Goal: Information Seeking & Learning: Learn about a topic

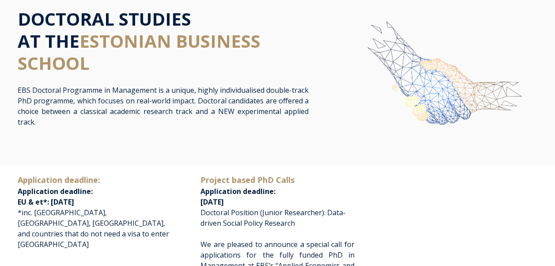
scroll to position [132, 0]
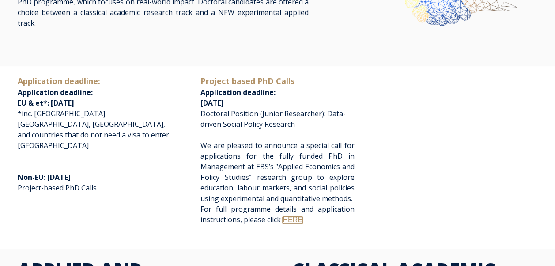
click at [290, 218] on link "HERE" at bounding box center [291, 220] width 19 height 8
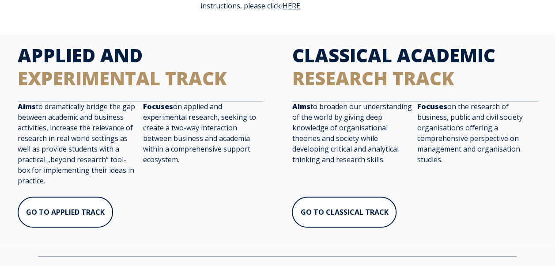
scroll to position [353, 0]
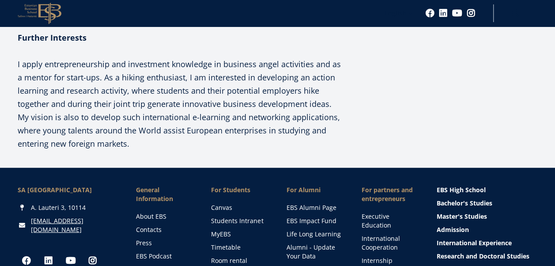
scroll to position [883, 0]
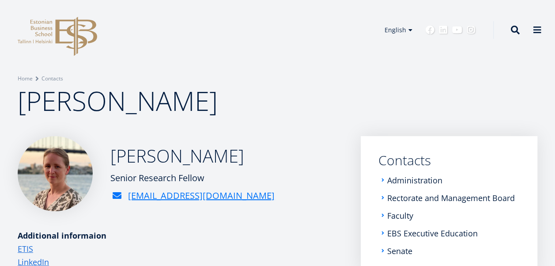
scroll to position [45, 0]
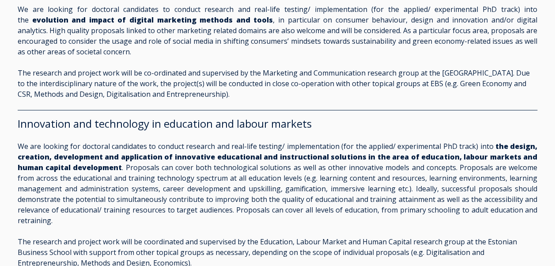
scroll to position [1324, 0]
